Goal: Entertainment & Leisure: Consume media (video, audio)

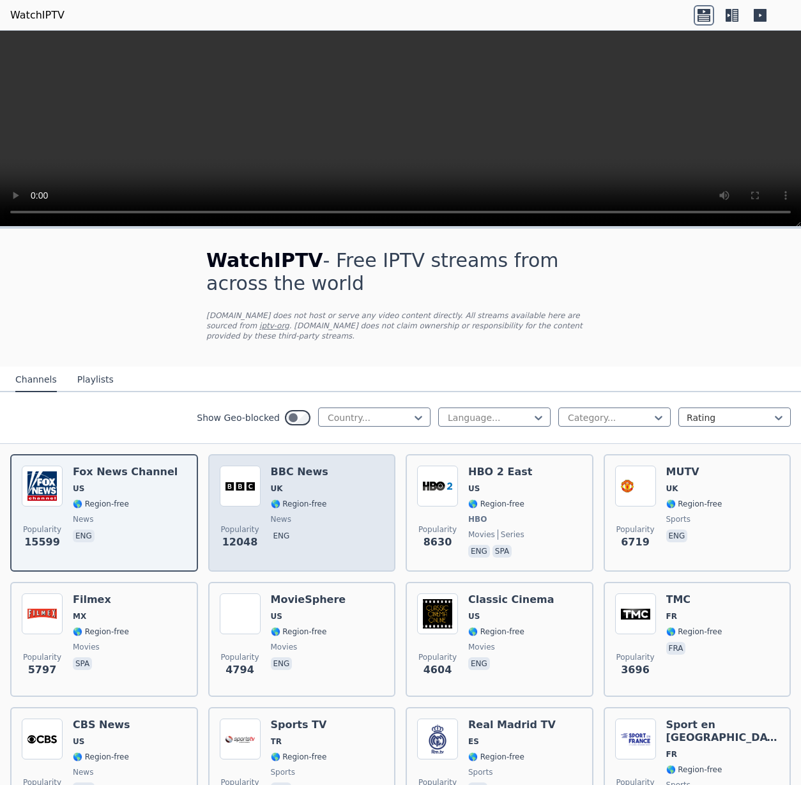
click at [296, 475] on h6 "BBC News" at bounding box center [299, 472] width 57 height 13
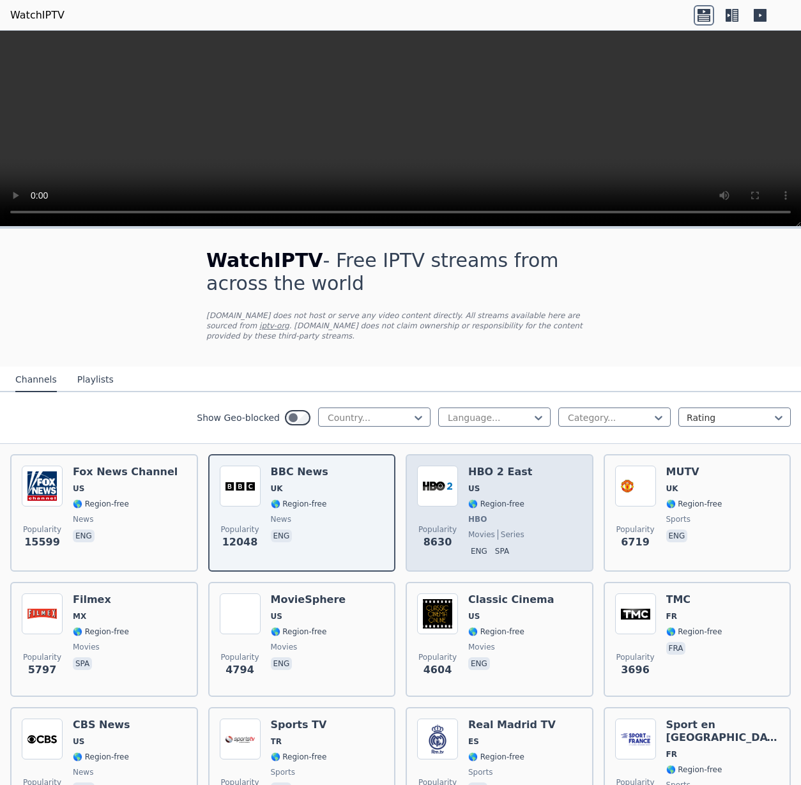
click at [537, 477] on div "Popularity 8630 HBO 2 East US 🌎 Region-free HBO movies series eng spa" at bounding box center [499, 513] width 165 height 95
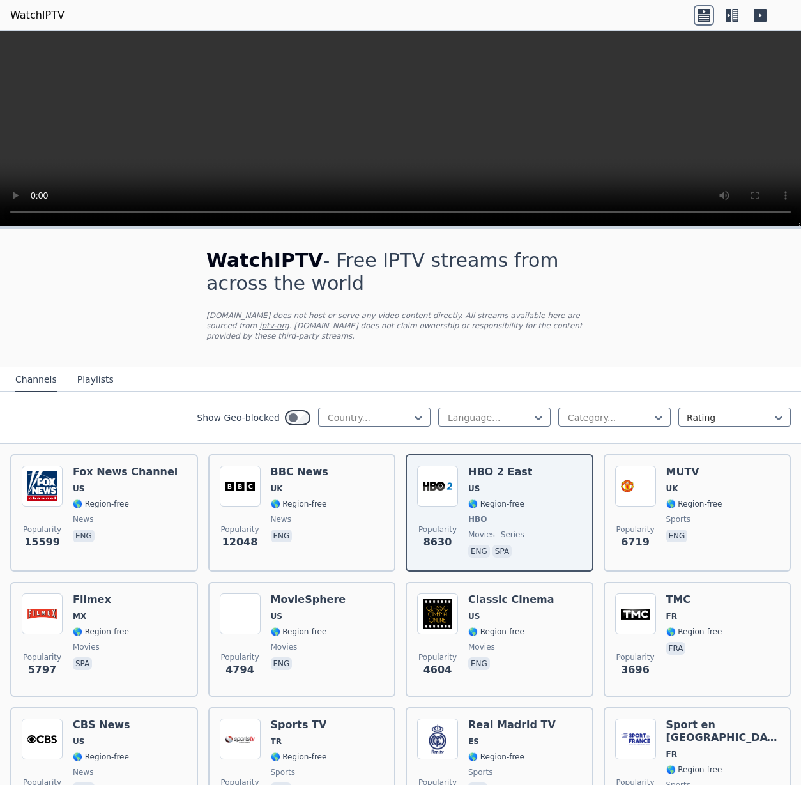
click at [385, 123] on video at bounding box center [400, 129] width 801 height 196
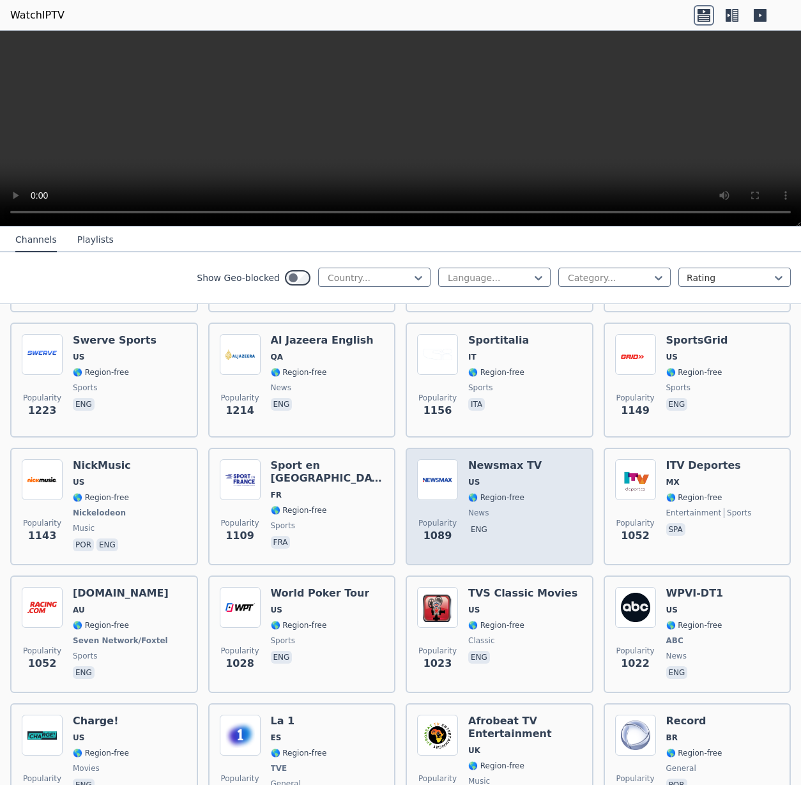
scroll to position [1891, 0]
click at [538, 464] on div "Popularity 1089 Newsmax TV US 🌎 Region-free news eng" at bounding box center [499, 507] width 165 height 95
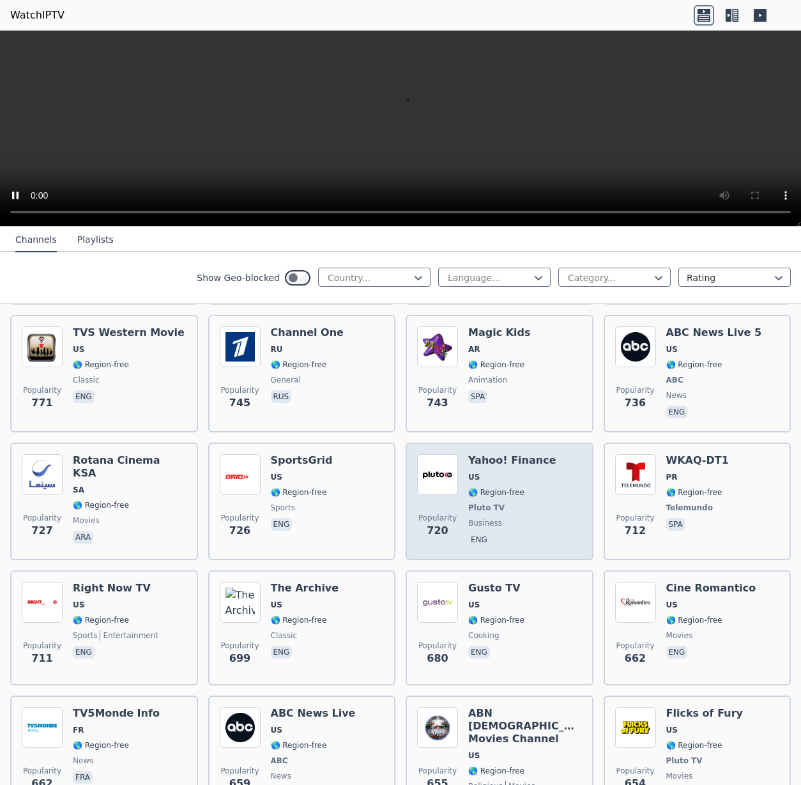
scroll to position [3590, 0]
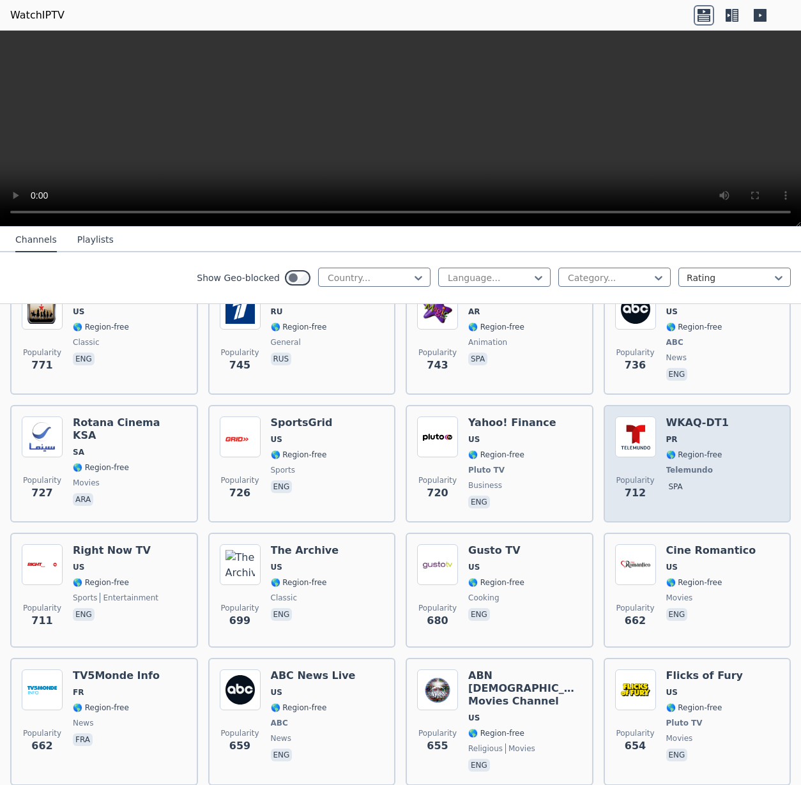
click at [720, 429] on h6 "WKAQ-DT1" at bounding box center [697, 422] width 63 height 13
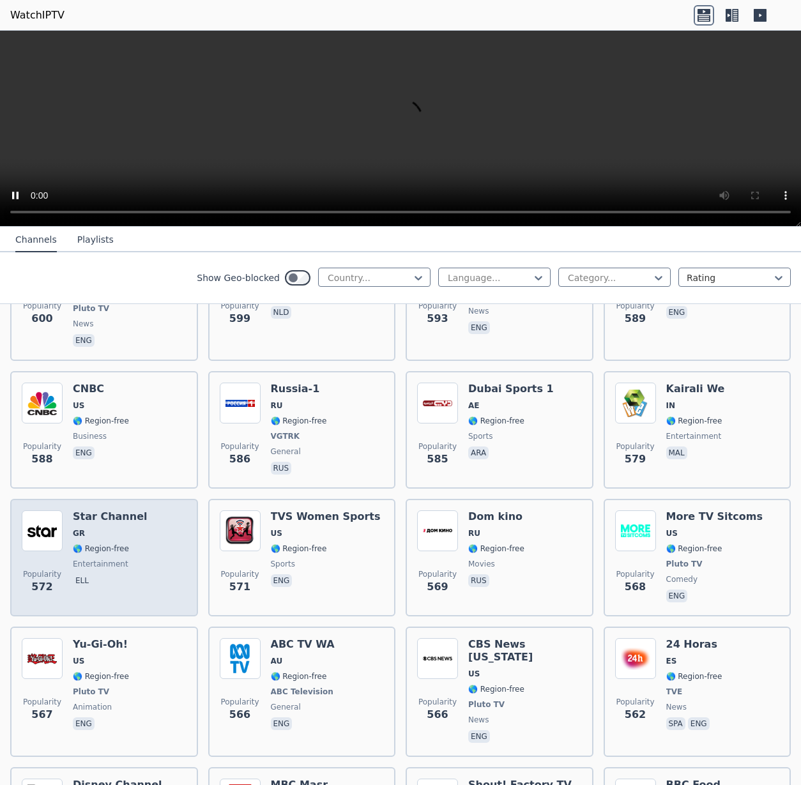
scroll to position [4666, 0]
click at [153, 512] on div "Popularity 572 Star Channel GR 🌎 Region-free entertainment ell" at bounding box center [104, 558] width 165 height 95
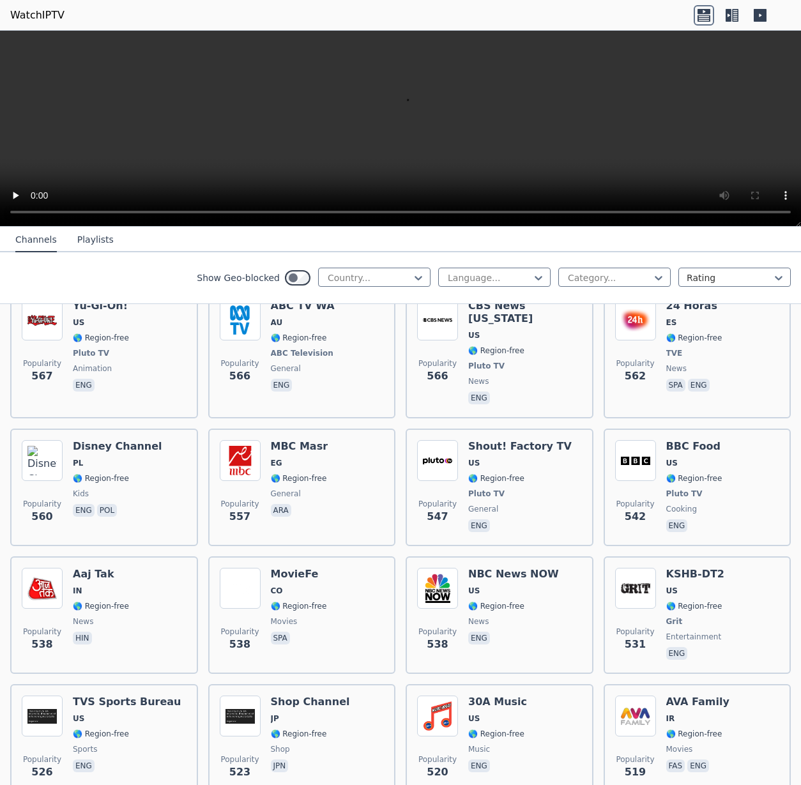
scroll to position [4979, 0]
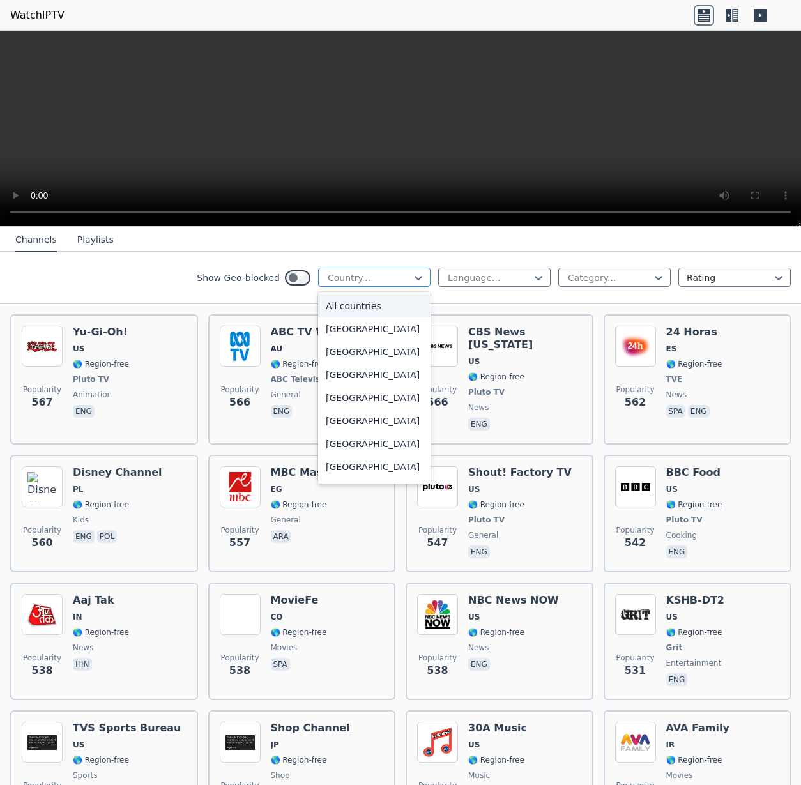
click at [370, 287] on div "Country..." at bounding box center [374, 277] width 112 height 19
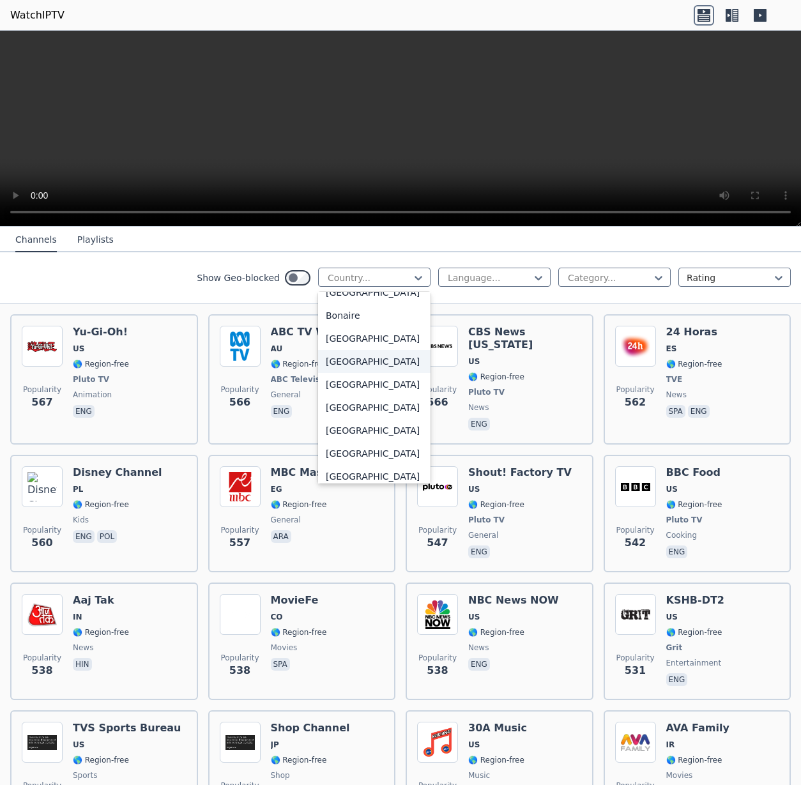
scroll to position [497, 0]
click at [358, 391] on div "[GEOGRAPHIC_DATA]" at bounding box center [374, 383] width 112 height 23
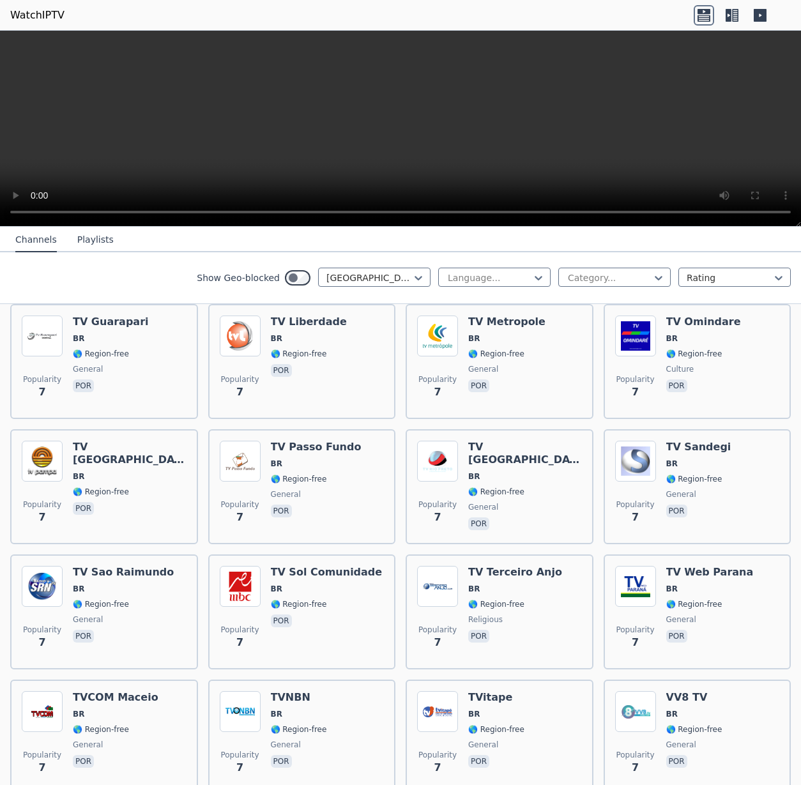
scroll to position [4884, 0]
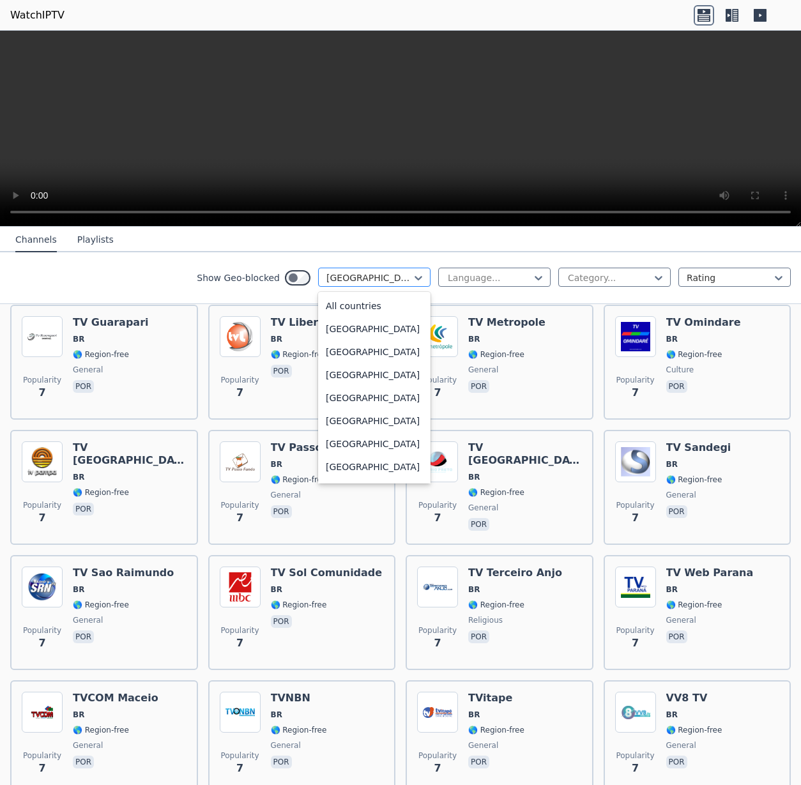
click at [396, 280] on div at bounding box center [369, 277] width 86 height 13
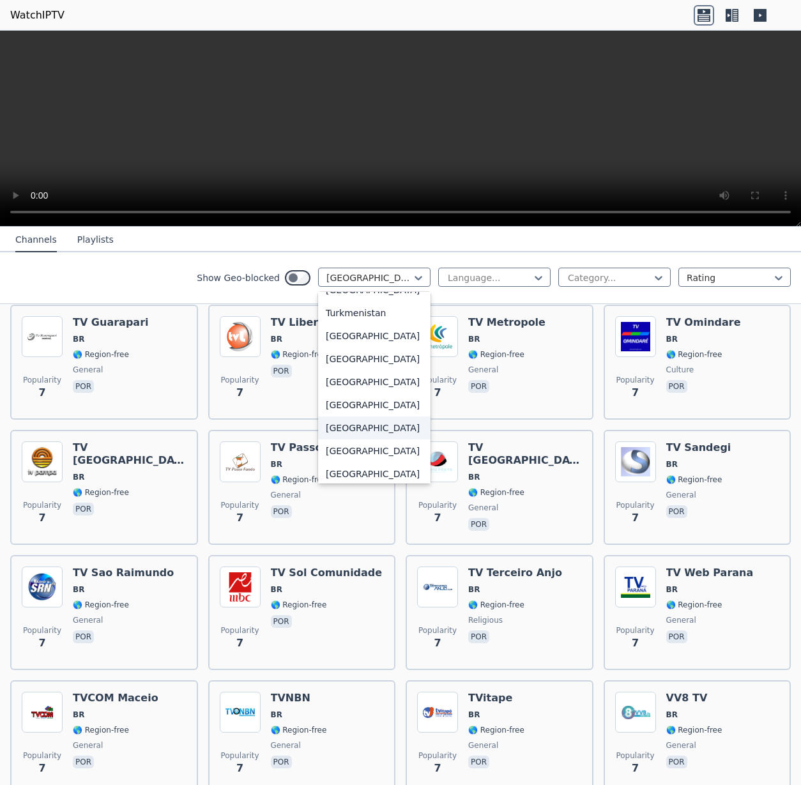
click at [362, 439] on div "[GEOGRAPHIC_DATA]" at bounding box center [374, 427] width 112 height 23
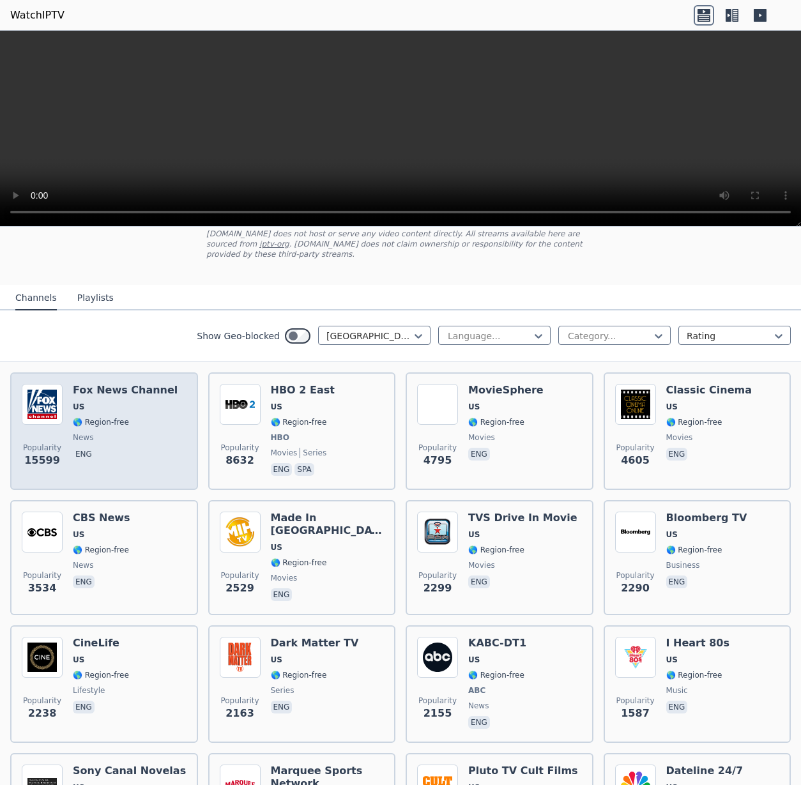
scroll to position [81, 0]
click at [100, 406] on span "US" at bounding box center [125, 407] width 105 height 10
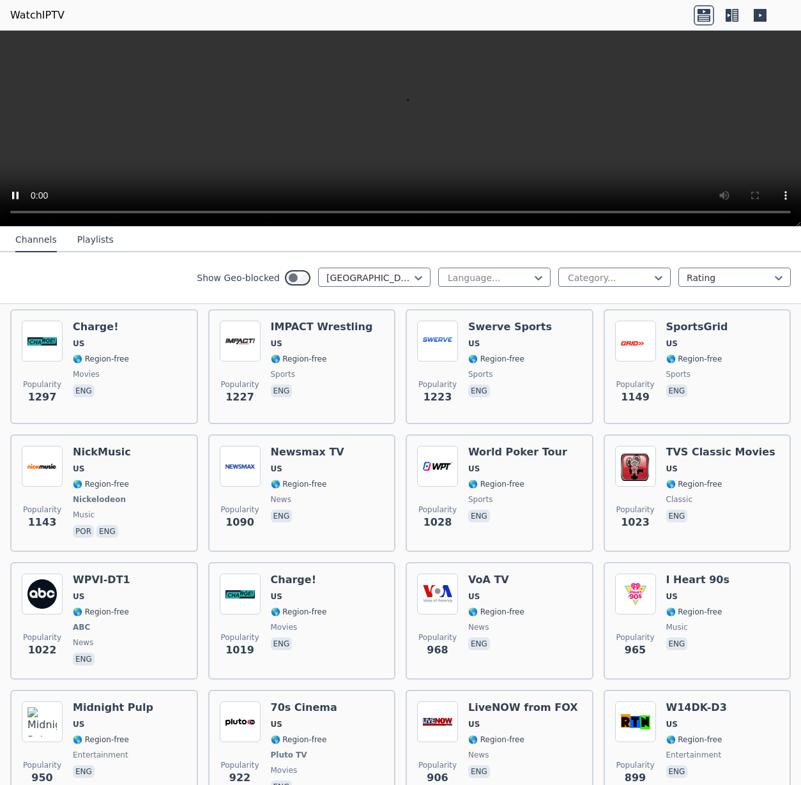
scroll to position [666, 0]
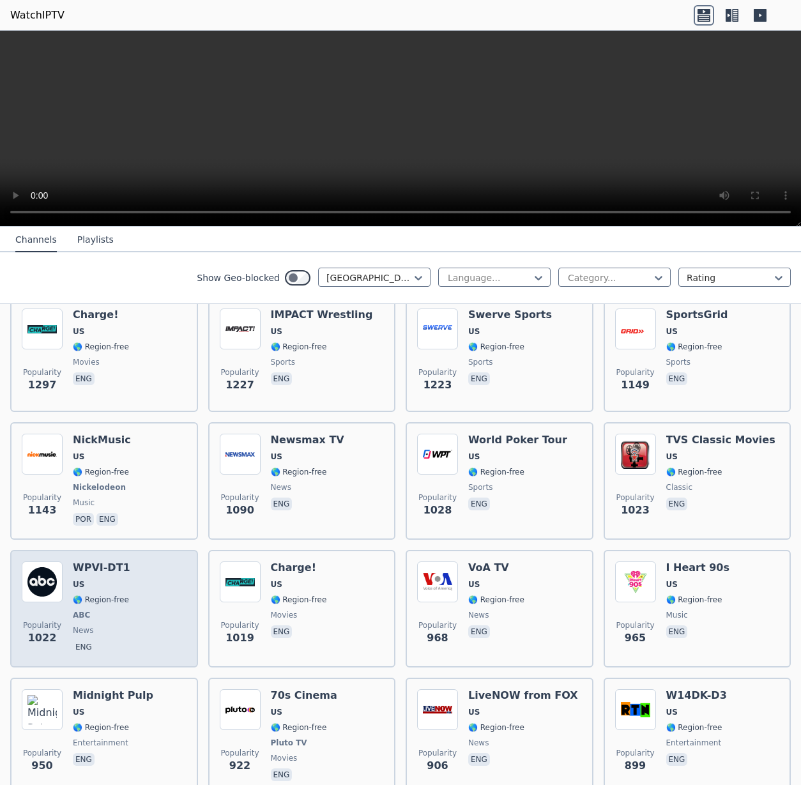
click at [138, 579] on div "Popularity 1022 WPVI-DT1 US 🌎 Region-free ABC news eng" at bounding box center [104, 608] width 165 height 95
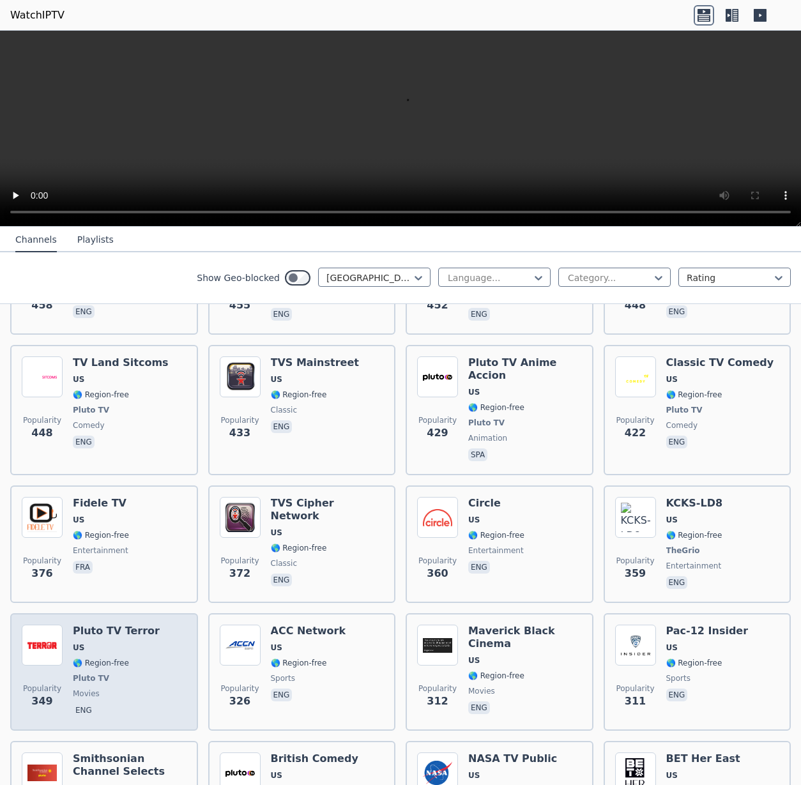
scroll to position [2941, 0]
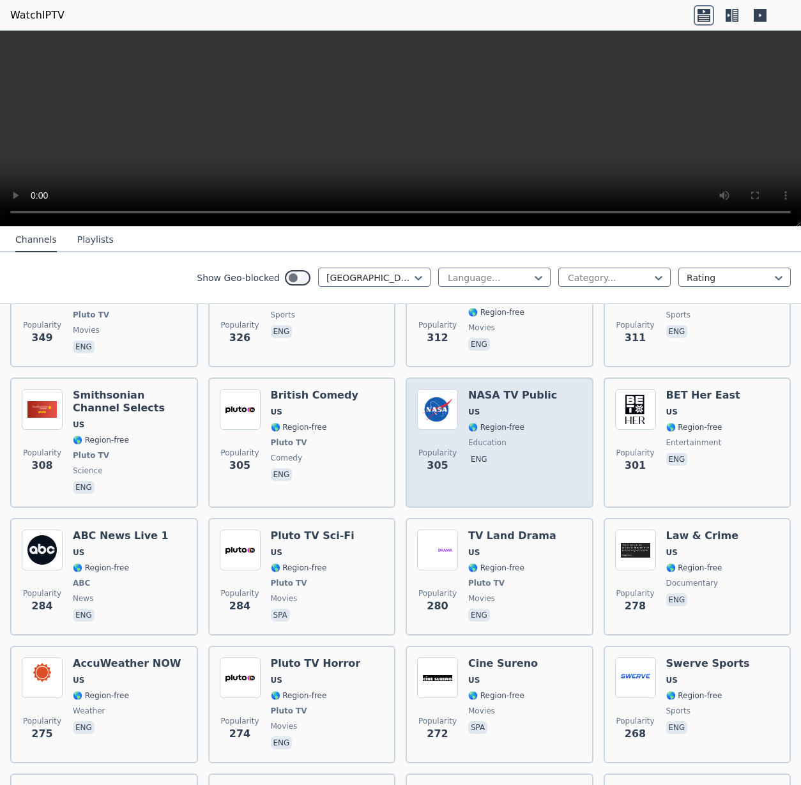
click at [504, 438] on span "education" at bounding box center [512, 443] width 89 height 10
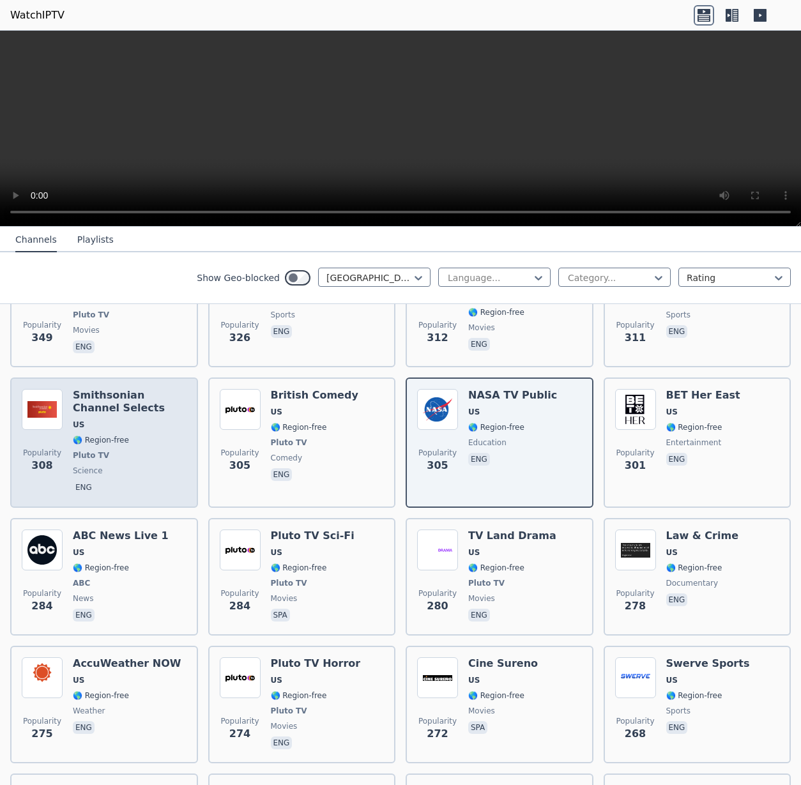
click at [139, 389] on div "Smithsonian Channel Selects US 🌎 Region-free Pluto TV science eng" at bounding box center [130, 442] width 114 height 107
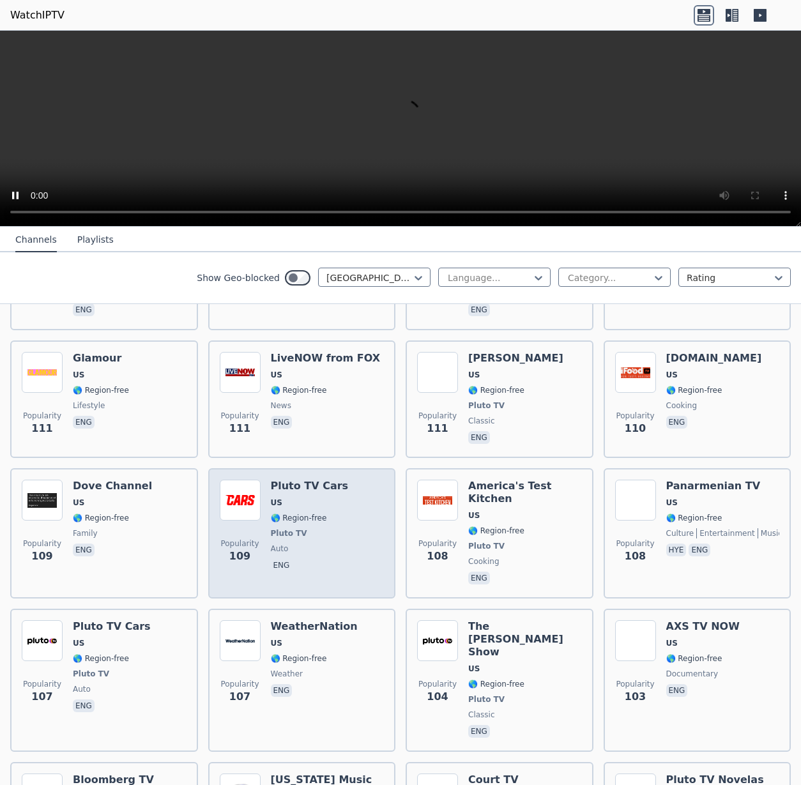
scroll to position [6890, 0]
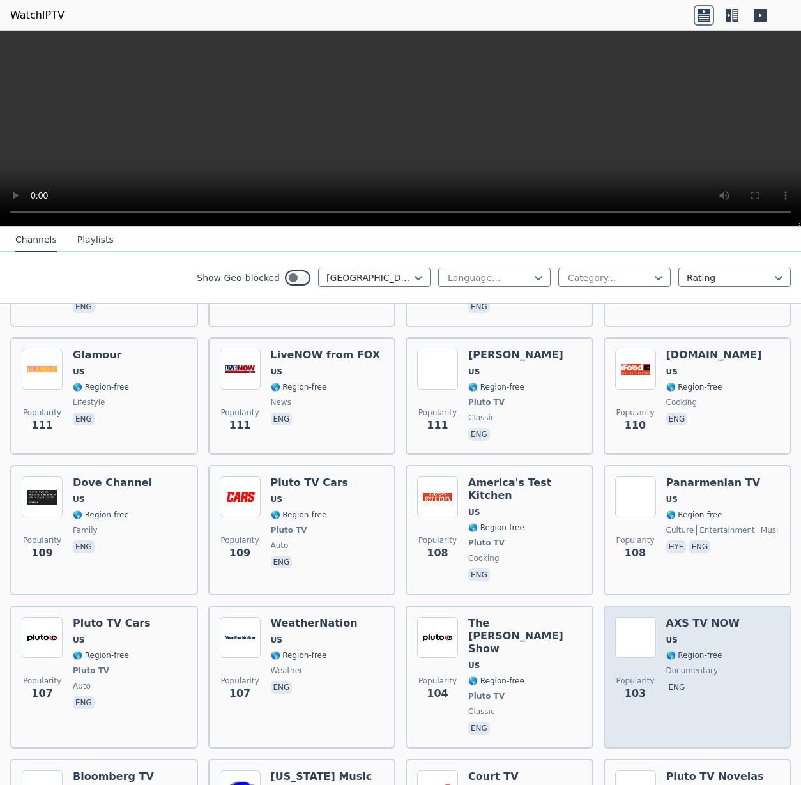
click at [636, 617] on img at bounding box center [635, 637] width 41 height 41
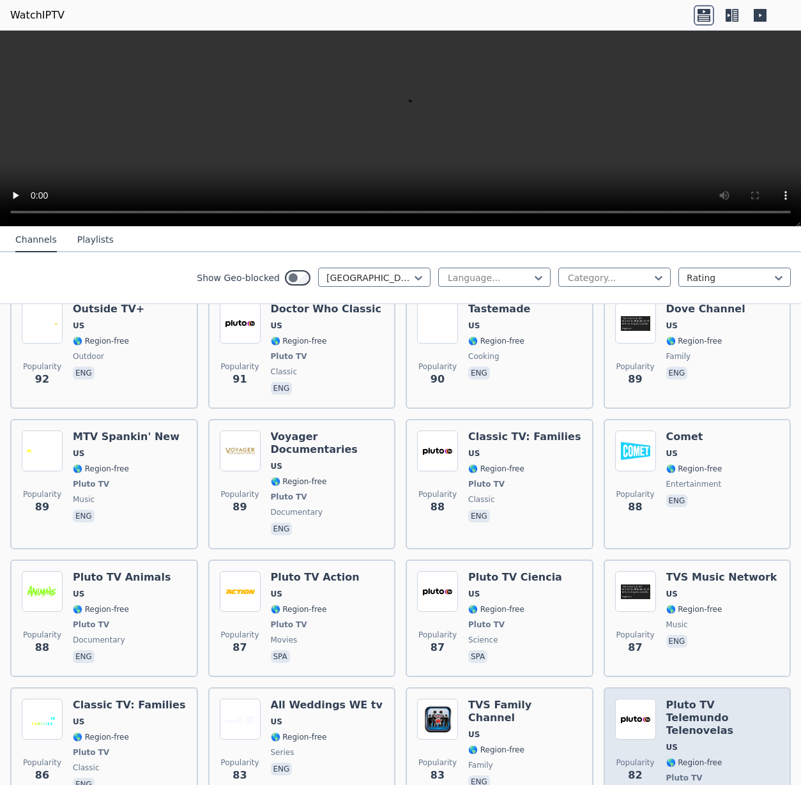
scroll to position [7919, 0]
